Goal: Information Seeking & Learning: Find specific page/section

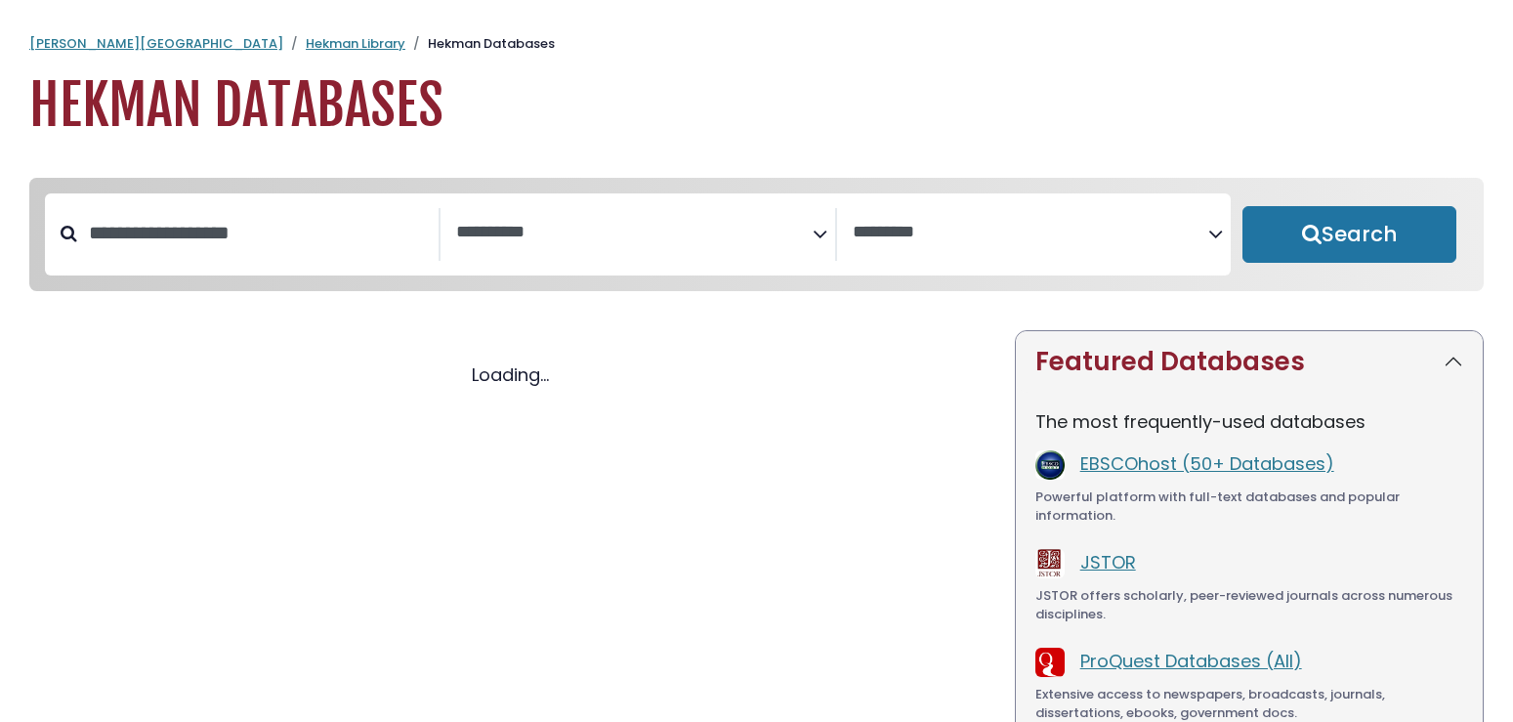
select select "Database Subject Filter"
select select "Database Vendors Filter"
select select "Database Subject Filter"
select select "Database Vendors Filter"
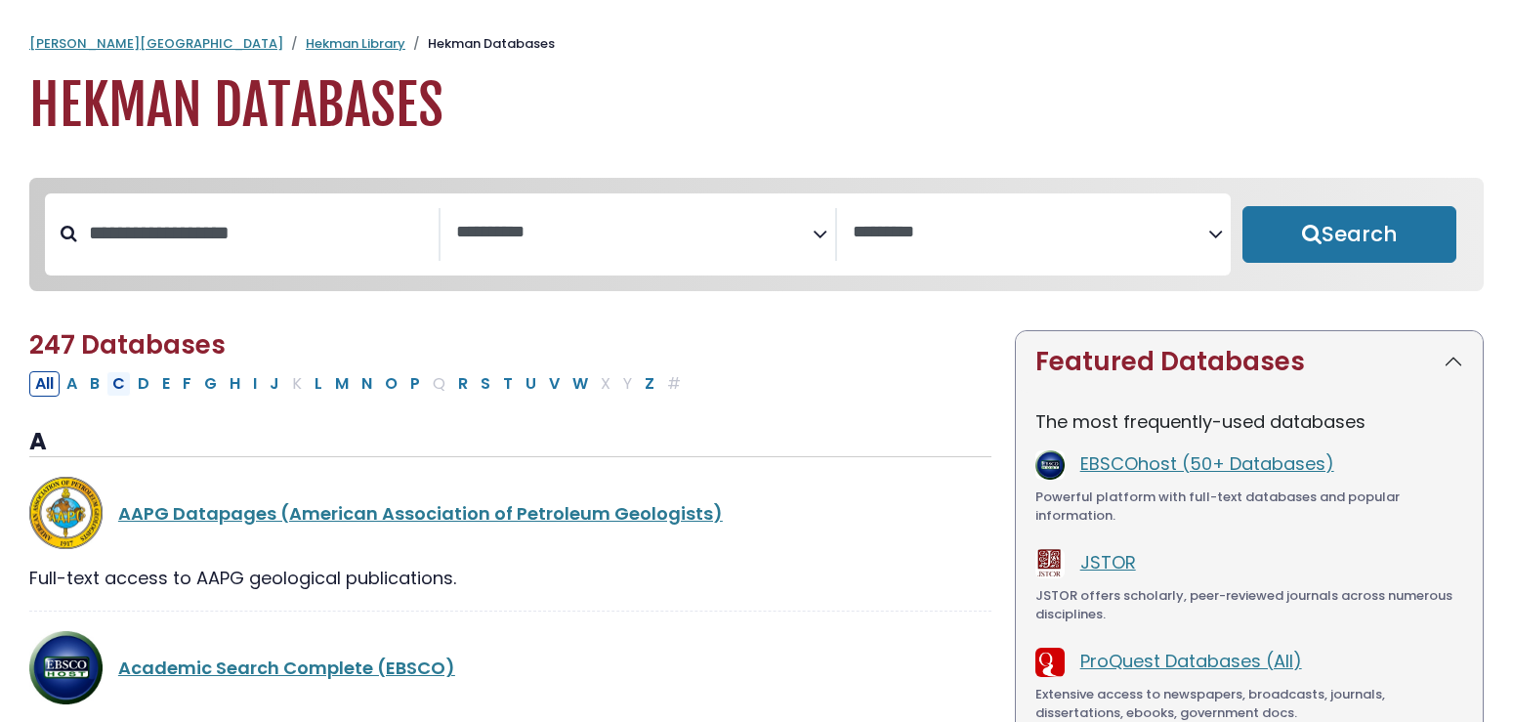
click at [125, 389] on button "C" at bounding box center [118, 383] width 24 height 25
select select "Database Subject Filter"
select select "Database Vendors Filter"
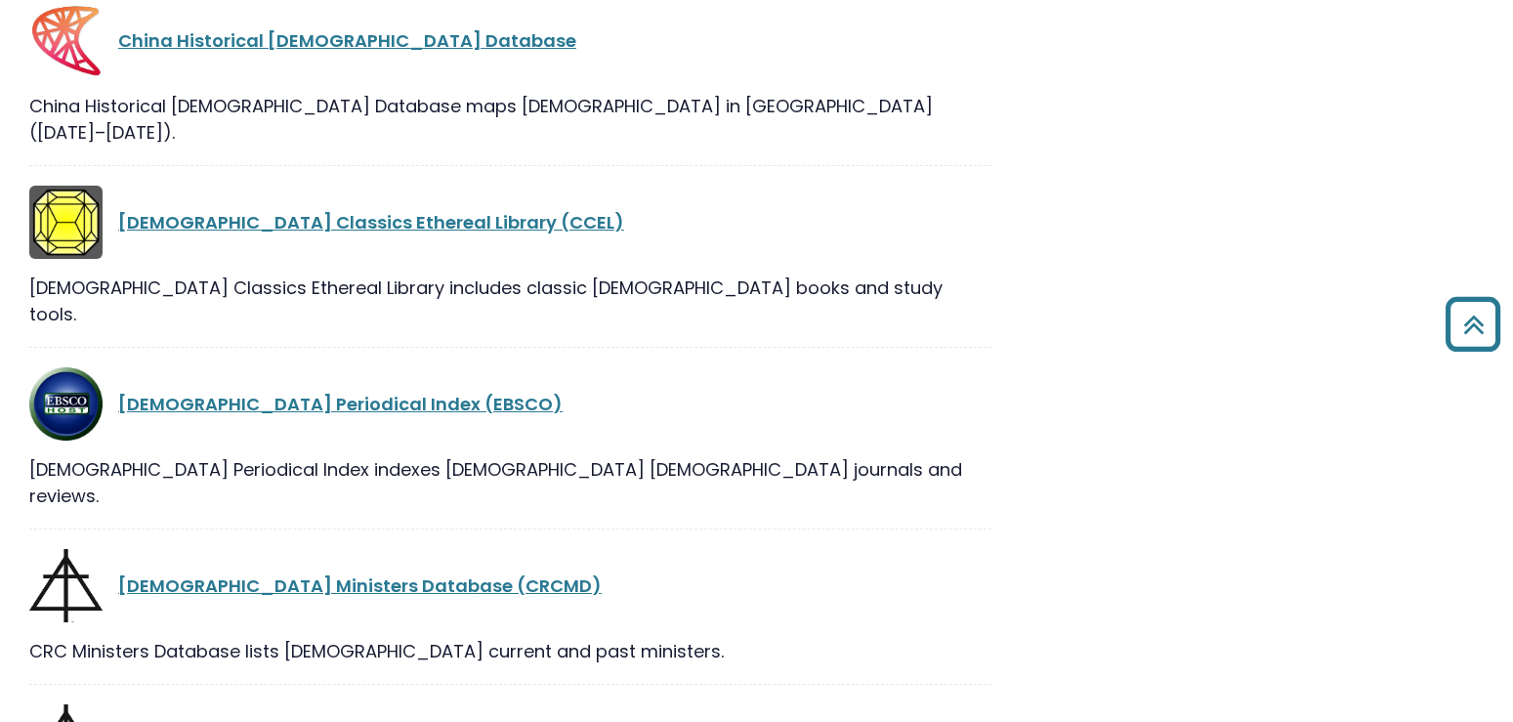
scroll to position [2291, 0]
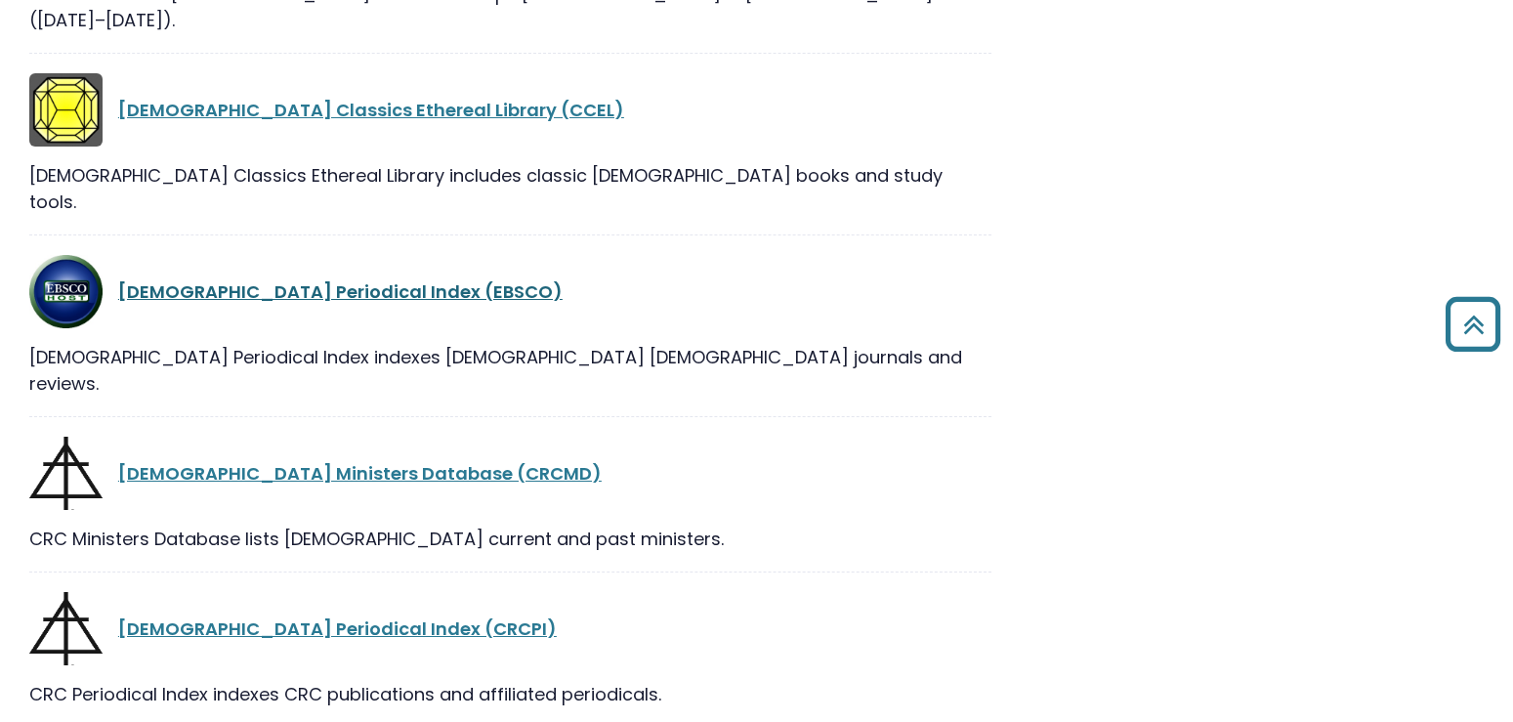
click at [275, 279] on link "Christian Periodical Index (EBSCO)" at bounding box center [340, 291] width 444 height 24
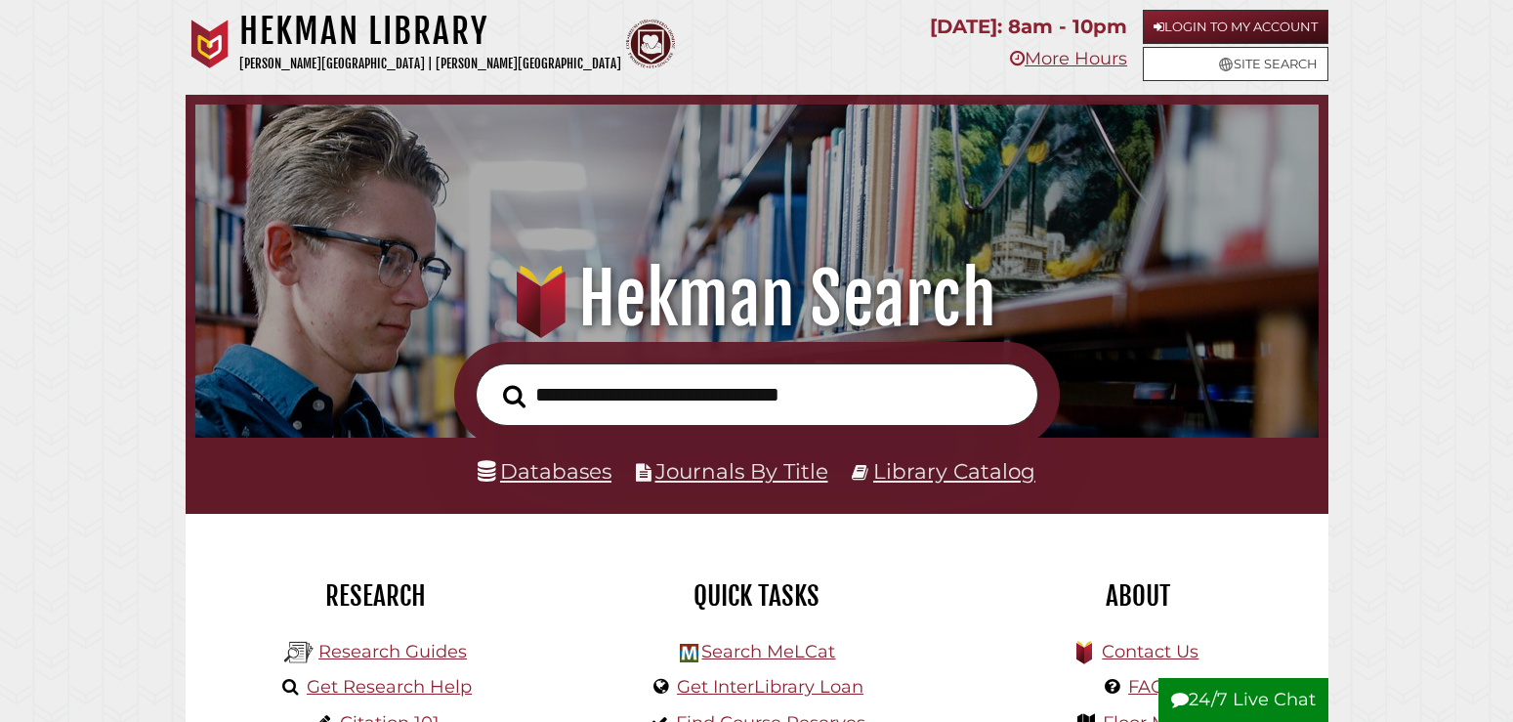
scroll to position [371, 1113]
click at [920, 475] on link "Library Catalog" at bounding box center [954, 470] width 162 height 25
